Goal: Task Accomplishment & Management: Complete application form

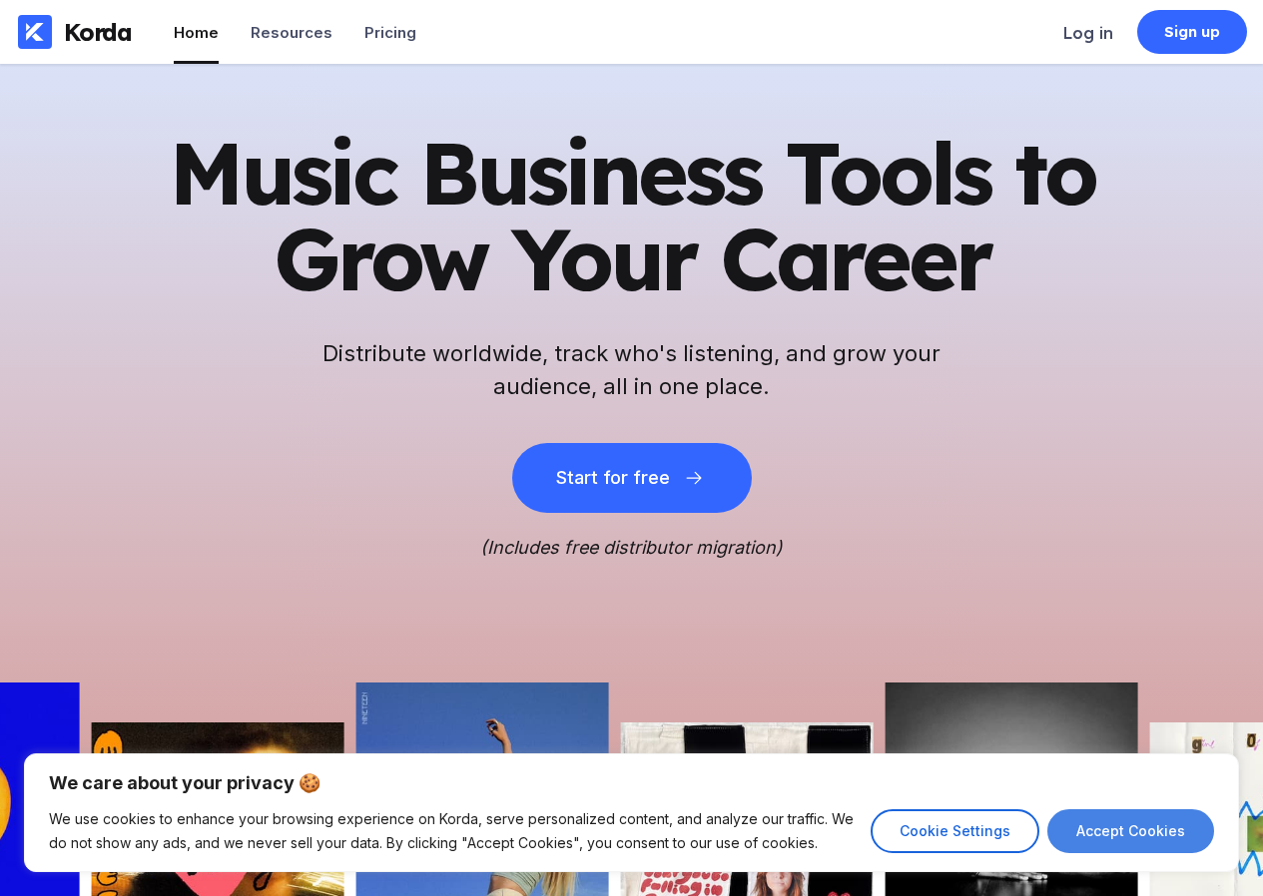
click at [1203, 847] on button "Accept Cookies" at bounding box center [1130, 832] width 167 height 44
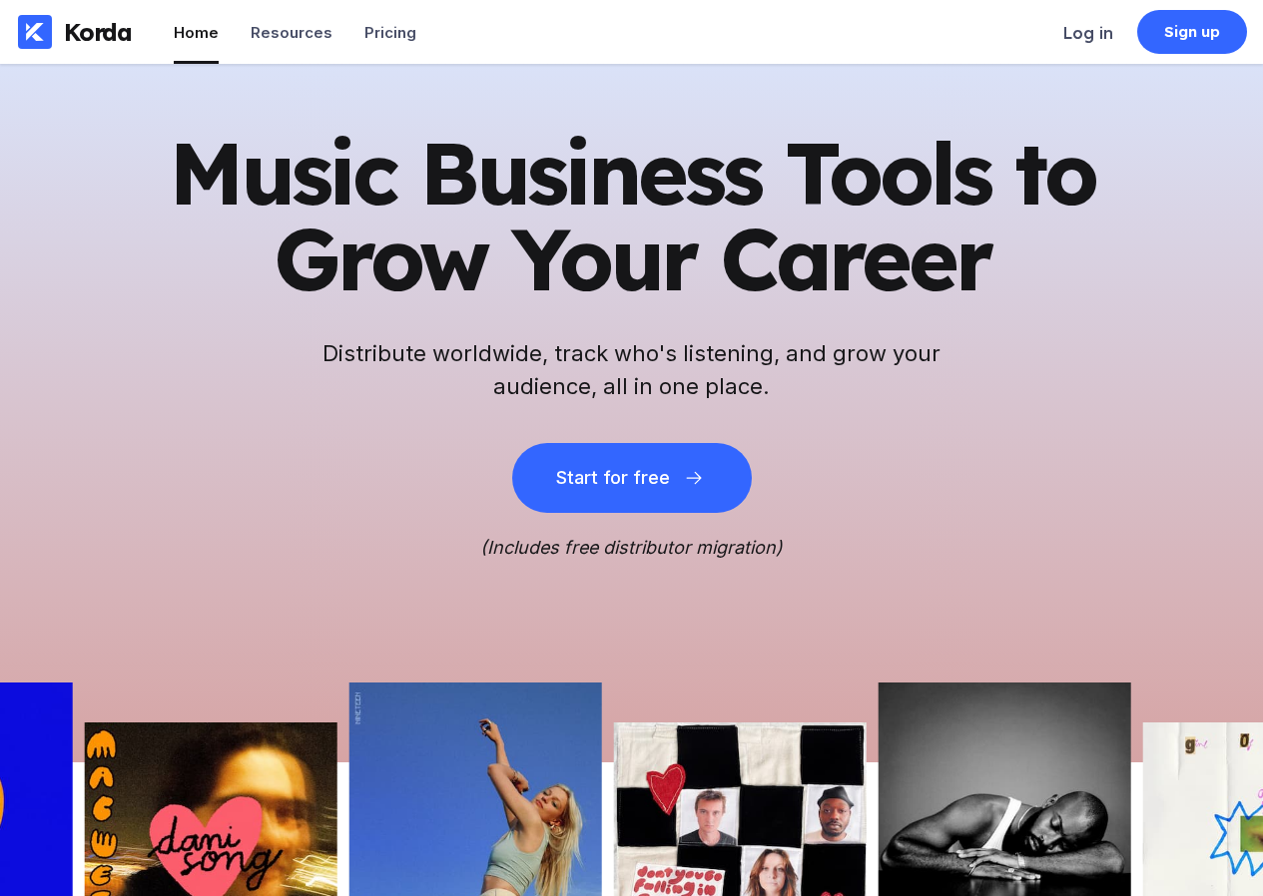
checkbox input "true"
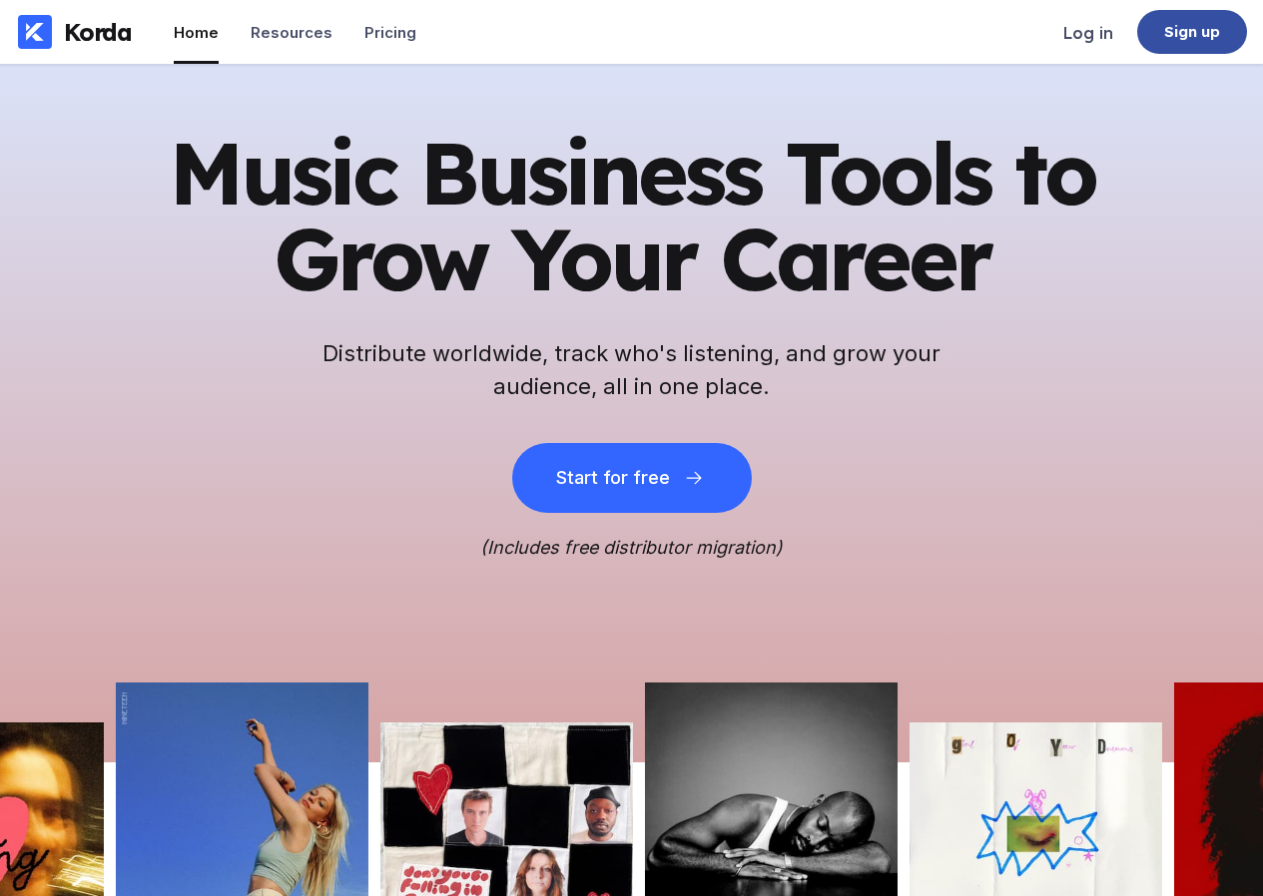
click at [1161, 28] on div "Sign up" at bounding box center [1192, 32] width 110 height 44
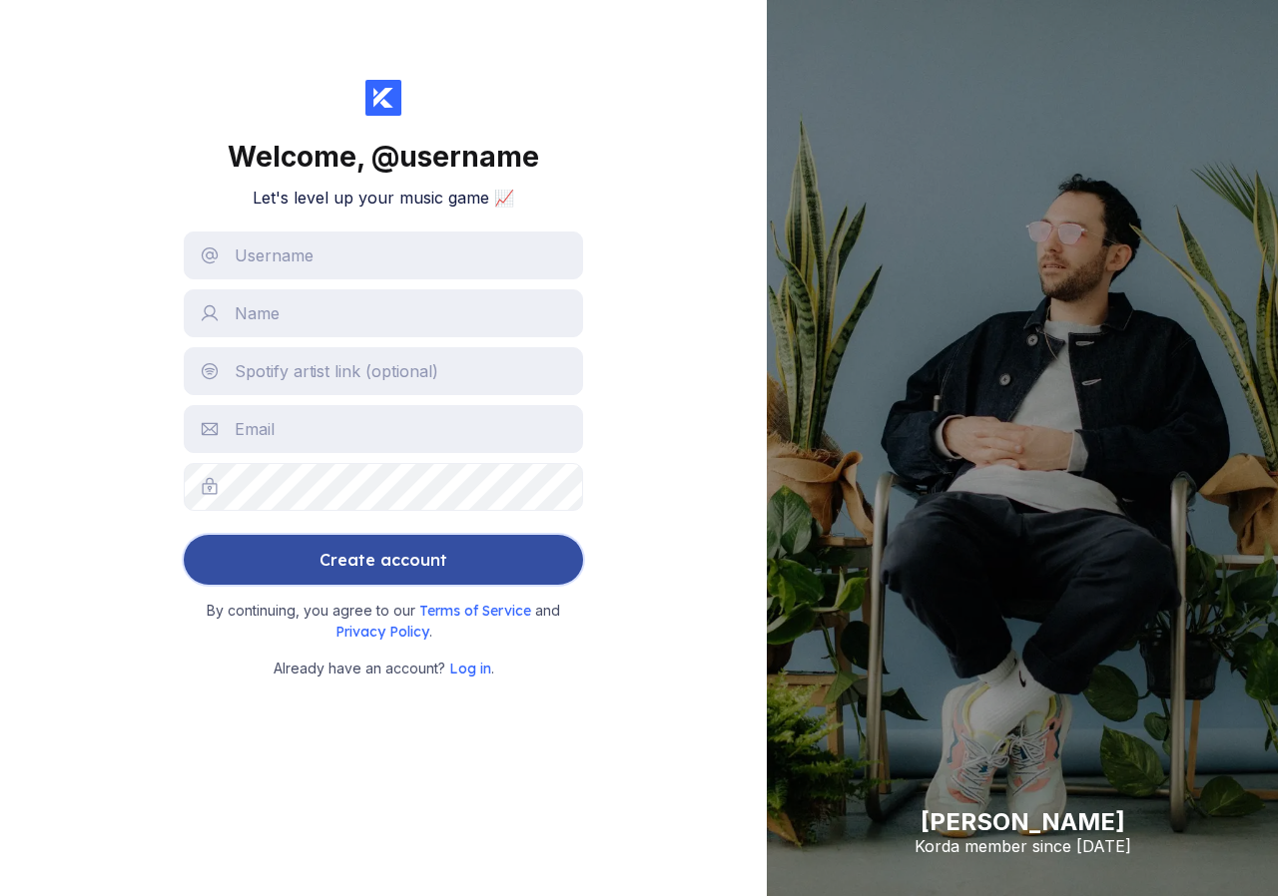
click at [362, 551] on div "Create account" at bounding box center [383, 560] width 128 height 40
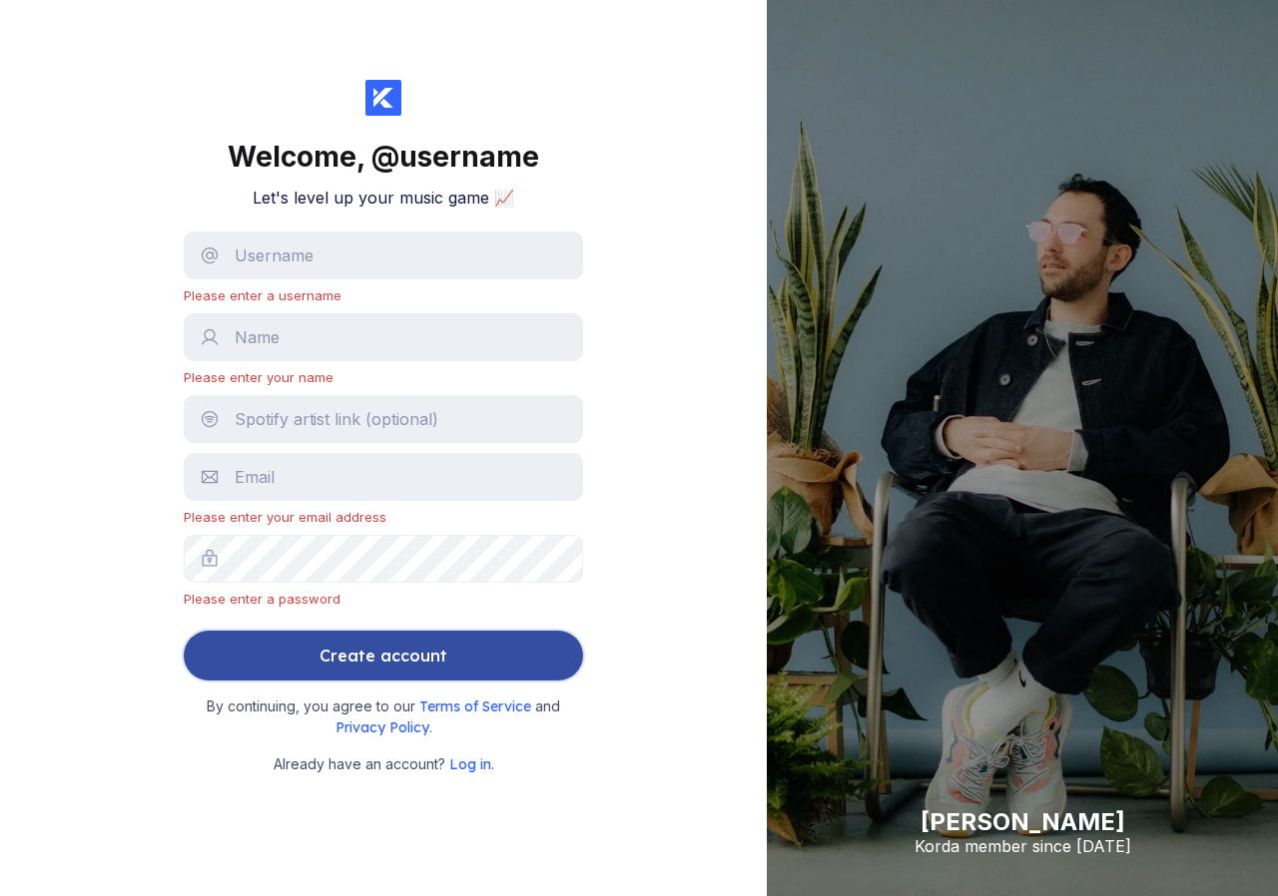
click at [411, 638] on div "Create account" at bounding box center [383, 656] width 128 height 40
click at [577, 644] on button "Create account" at bounding box center [383, 656] width 399 height 50
